Goal: Information Seeking & Learning: Learn about a topic

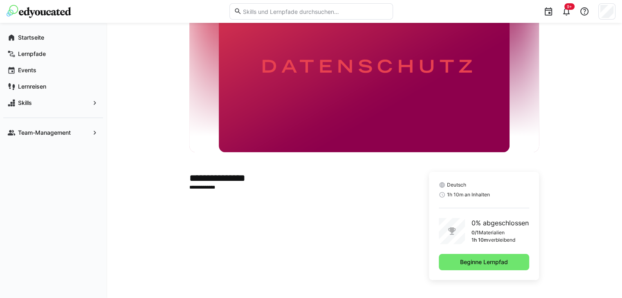
scroll to position [55, 0]
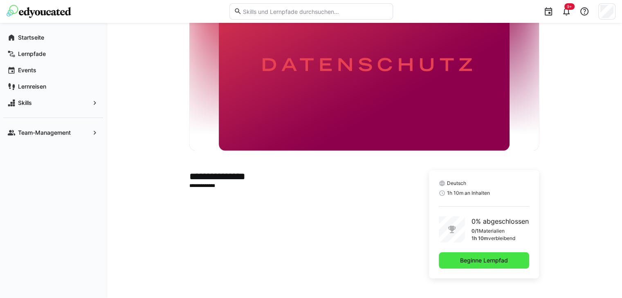
click at [472, 262] on span "Beginne Lernpfad" at bounding box center [484, 261] width 50 height 8
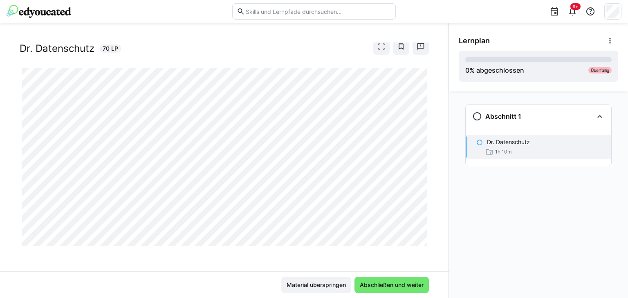
scroll to position [20, 0]
click at [296, 286] on span "Material überspringen" at bounding box center [316, 285] width 62 height 8
click at [317, 286] on span "Material überspringen" at bounding box center [316, 285] width 62 height 8
click at [322, 285] on span "Material überspringen" at bounding box center [316, 285] width 62 height 8
click at [396, 288] on span "Abschließen und weiter" at bounding box center [391, 285] width 66 height 8
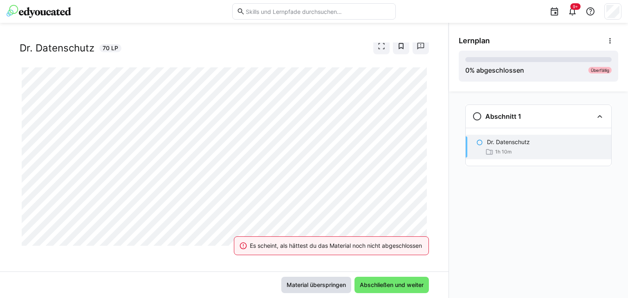
click at [312, 283] on span "Material überspringen" at bounding box center [316, 285] width 62 height 8
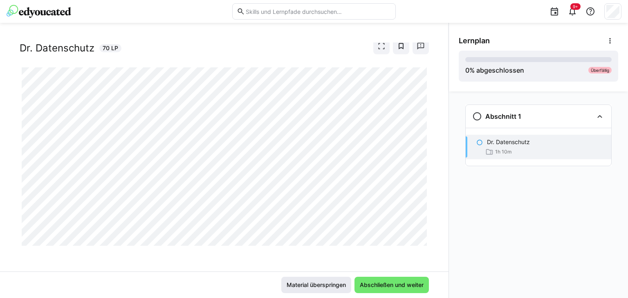
click at [304, 285] on span "Material überspringen" at bounding box center [316, 285] width 62 height 8
click at [331, 285] on span "Material überspringen" at bounding box center [316, 285] width 62 height 8
click at [328, 285] on span "Material überspringen" at bounding box center [316, 285] width 62 height 8
click at [322, 283] on span "Material überspringen" at bounding box center [316, 285] width 62 height 8
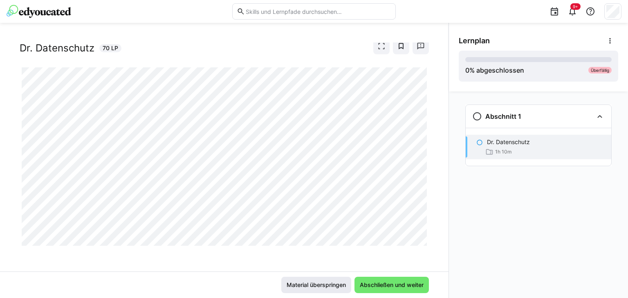
click at [311, 283] on span "Material überspringen" at bounding box center [316, 285] width 62 height 8
click at [327, 284] on span "Material überspringen" at bounding box center [316, 285] width 62 height 8
click at [381, 286] on span "Abschließen und weiter" at bounding box center [391, 285] width 66 height 8
click at [318, 283] on span "Material überspringen" at bounding box center [316, 285] width 62 height 8
click at [327, 282] on span "Material überspringen" at bounding box center [316, 285] width 62 height 8
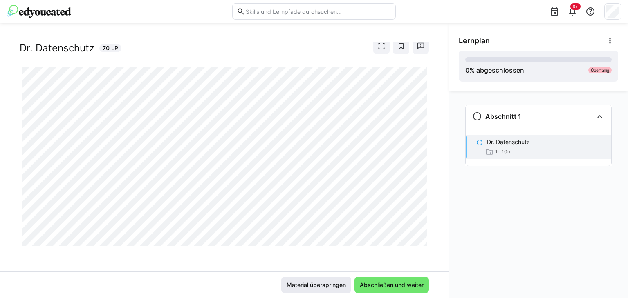
click at [309, 286] on span "Material überspringen" at bounding box center [316, 285] width 62 height 8
click at [311, 282] on span "Material überspringen" at bounding box center [316, 285] width 62 height 8
click at [326, 281] on span "Material überspringen" at bounding box center [316, 285] width 62 height 8
click at [318, 286] on span "Material überspringen" at bounding box center [316, 285] width 62 height 8
click at [329, 283] on span "Material überspringen" at bounding box center [316, 285] width 62 height 8
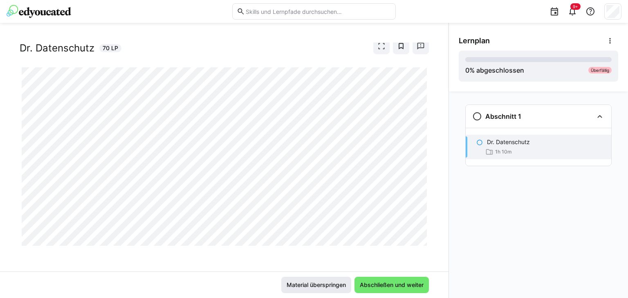
click at [329, 283] on span "Material überspringen" at bounding box center [316, 285] width 62 height 8
click at [313, 288] on span "Material überspringen" at bounding box center [316, 285] width 62 height 8
click at [316, 283] on span "Material überspringen" at bounding box center [316, 285] width 62 height 8
click at [316, 282] on span "Material überspringen" at bounding box center [316, 285] width 62 height 8
click at [316, 284] on span "Material überspringen" at bounding box center [316, 285] width 62 height 8
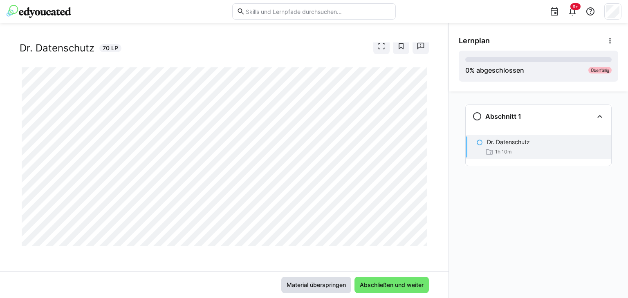
click at [319, 283] on span "Material überspringen" at bounding box center [316, 285] width 62 height 8
click at [293, 282] on span "Material überspringen" at bounding box center [316, 285] width 62 height 8
click at [340, 282] on span "Material überspringen" at bounding box center [316, 285] width 62 height 8
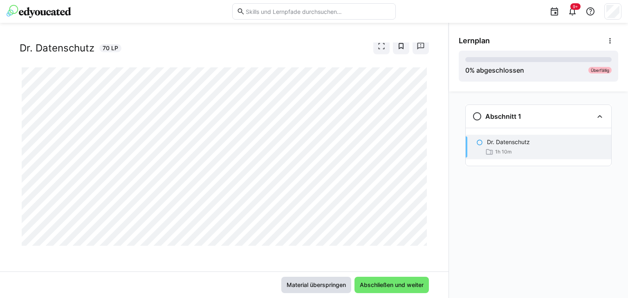
click at [301, 281] on span "Material überspringen" at bounding box center [316, 285] width 62 height 8
click at [320, 282] on span "Material überspringen" at bounding box center [316, 285] width 62 height 8
click at [324, 284] on span "Material überspringen" at bounding box center [316, 285] width 62 height 8
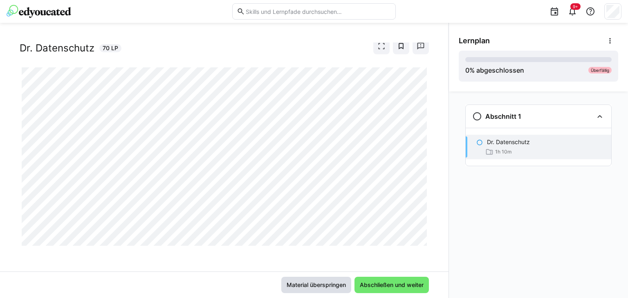
click at [305, 283] on span "Material überspringen" at bounding box center [316, 285] width 62 height 8
click at [310, 288] on span "Material überspringen" at bounding box center [316, 285] width 62 height 8
click at [320, 286] on span "Material überspringen" at bounding box center [316, 285] width 62 height 8
click at [312, 285] on span "Material überspringen" at bounding box center [316, 285] width 62 height 8
click at [330, 287] on span "Material überspringen" at bounding box center [316, 285] width 62 height 8
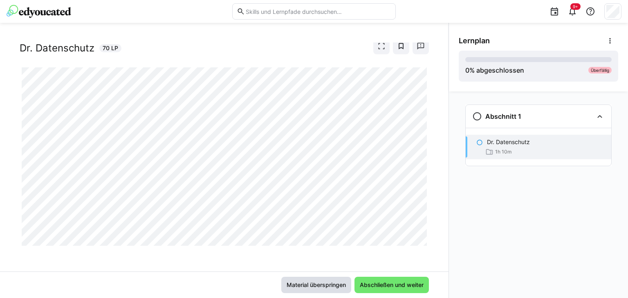
click at [291, 282] on span "Material überspringen" at bounding box center [316, 285] width 62 height 8
click at [327, 282] on span "Material überspringen" at bounding box center [316, 285] width 62 height 8
click at [318, 284] on span "Material überspringen" at bounding box center [316, 285] width 62 height 8
click at [322, 282] on span "Material überspringen" at bounding box center [316, 285] width 62 height 8
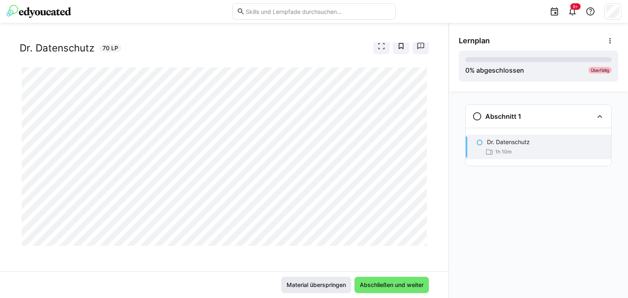
click at [314, 285] on span "Material überspringen" at bounding box center [316, 285] width 62 height 8
click at [317, 281] on span "Material überspringen" at bounding box center [316, 285] width 62 height 8
click at [317, 285] on span "Material überspringen" at bounding box center [316, 285] width 62 height 8
click at [313, 286] on span "Material überspringen" at bounding box center [316, 285] width 62 height 8
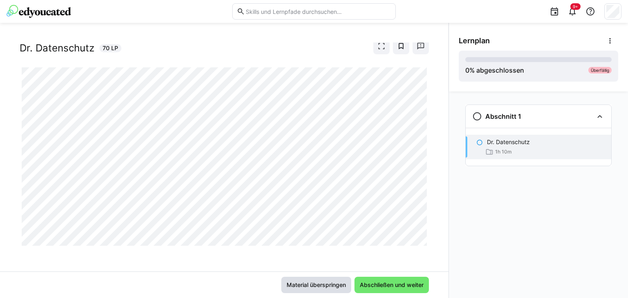
click at [316, 282] on span "Material überspringen" at bounding box center [316, 285] width 62 height 8
